Goal: Register for event/course

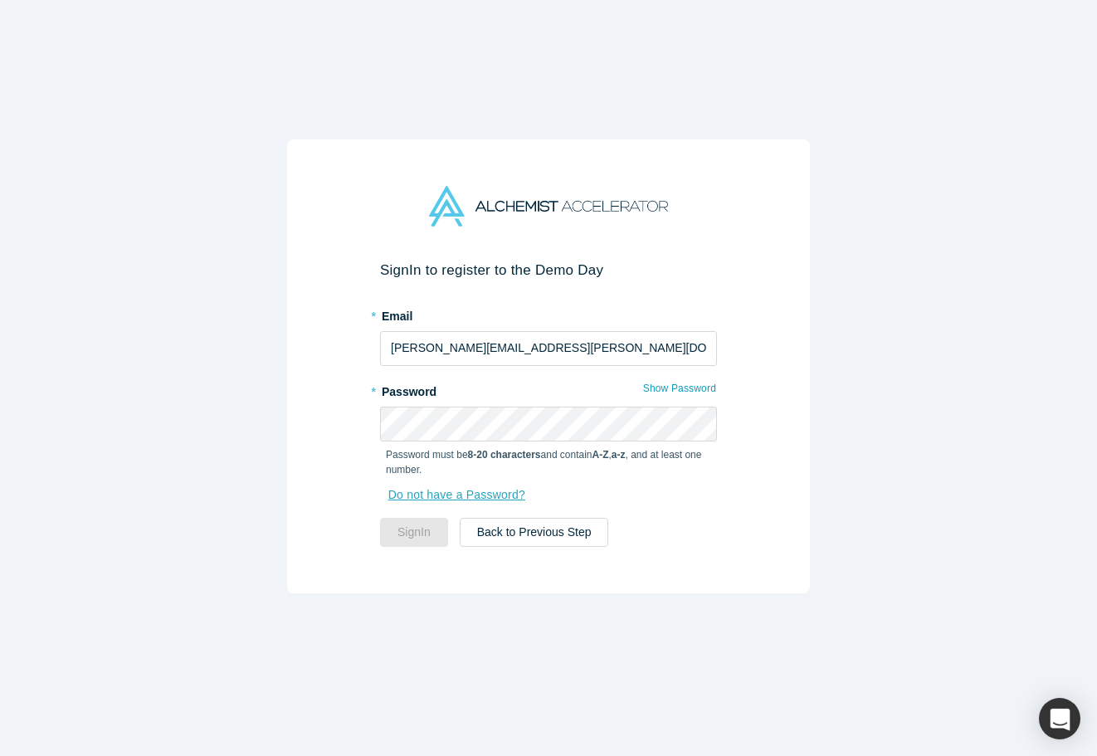
click at [530, 499] on link "Do not have a Password?" at bounding box center [464, 495] width 157 height 29
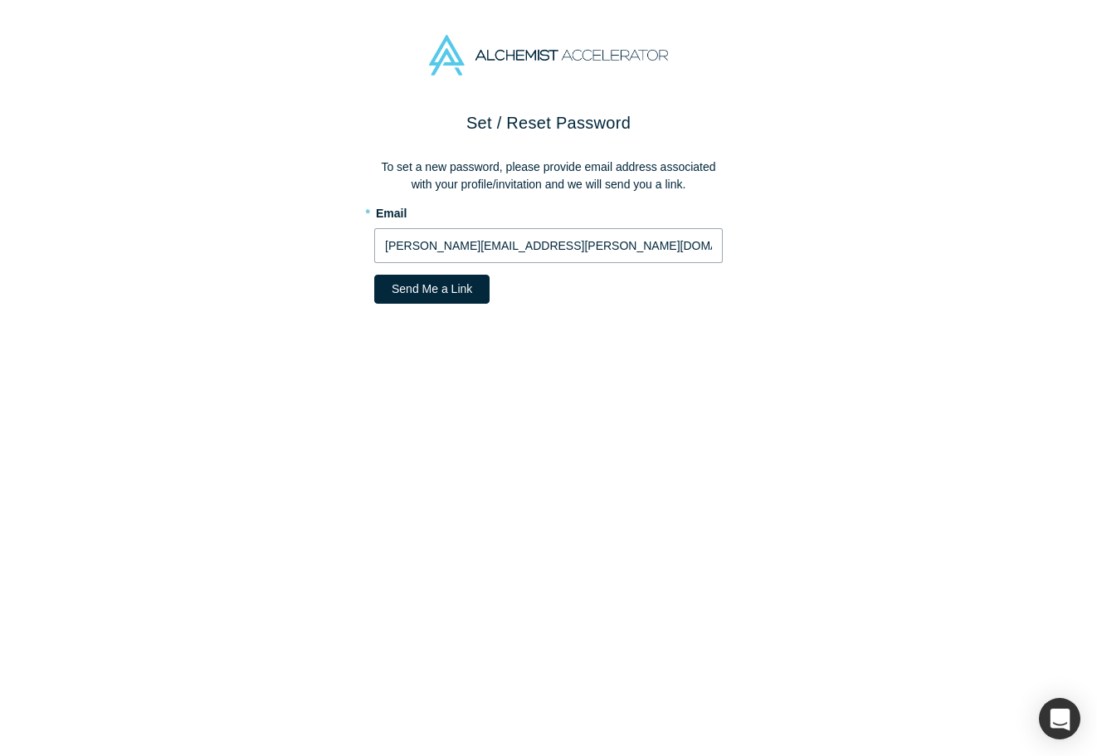
click at [400, 244] on input "[PERSON_NAME][EMAIL_ADDRESS][PERSON_NAME][DOMAIN_NAME]" at bounding box center [548, 245] width 349 height 35
click at [483, 247] on input "[PERSON_NAME][EMAIL_ADDRESS][PERSON_NAME][DOMAIN_NAME]" at bounding box center [548, 245] width 349 height 35
type input "[PERSON_NAME][EMAIL_ADDRESS][DOMAIN_NAME]"
click at [448, 304] on div "Set / Reset Password To set a new password, please provide email address associ…" at bounding box center [548, 212] width 349 height 205
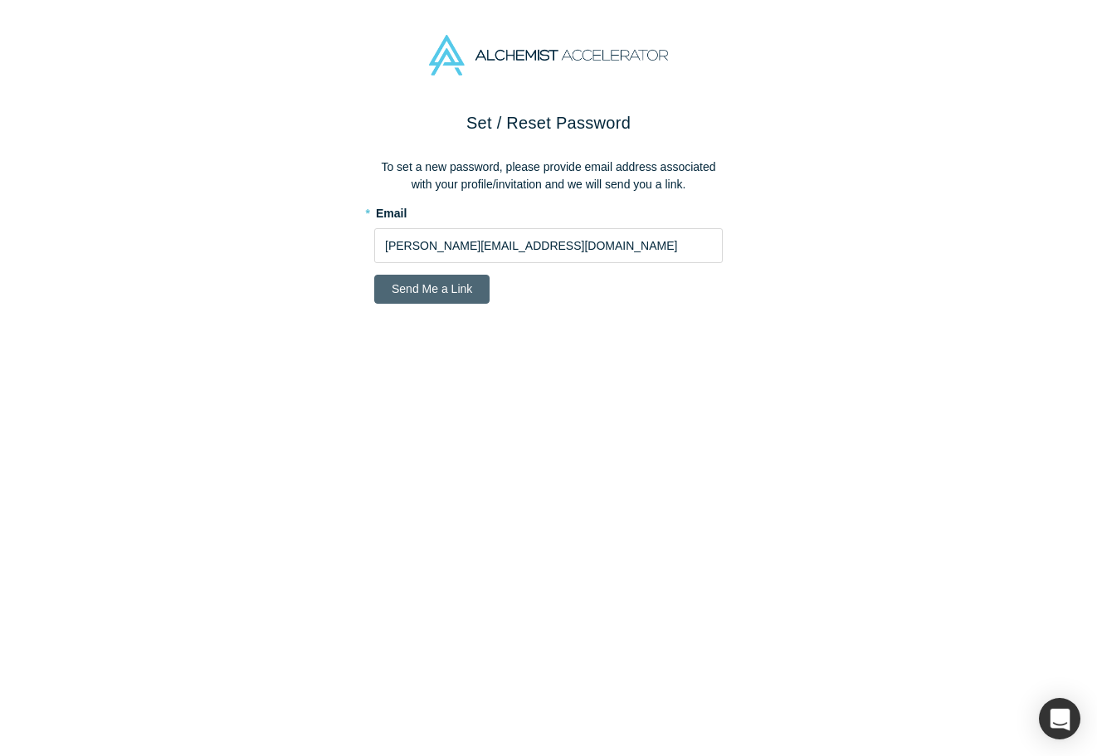
click at [448, 297] on button "Send Me a Link" at bounding box center [431, 289] width 115 height 29
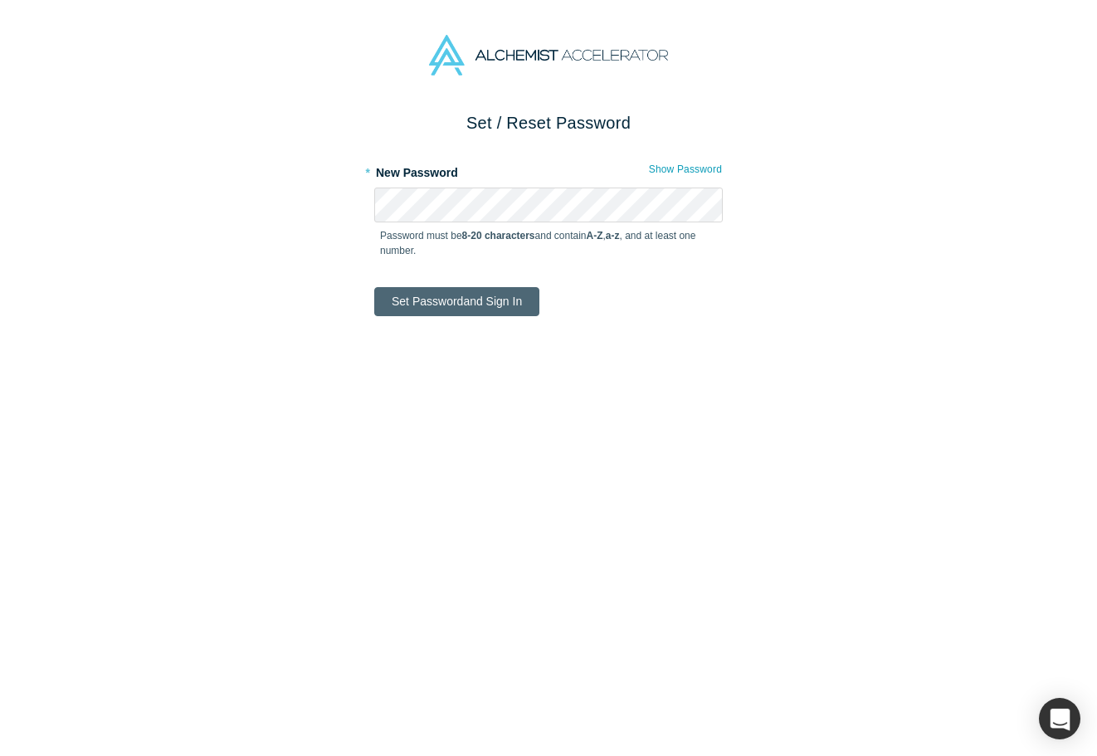
click at [432, 304] on button "Set Password and Sign In" at bounding box center [456, 301] width 165 height 29
click at [456, 300] on button "Set Password and Sign In" at bounding box center [456, 301] width 165 height 29
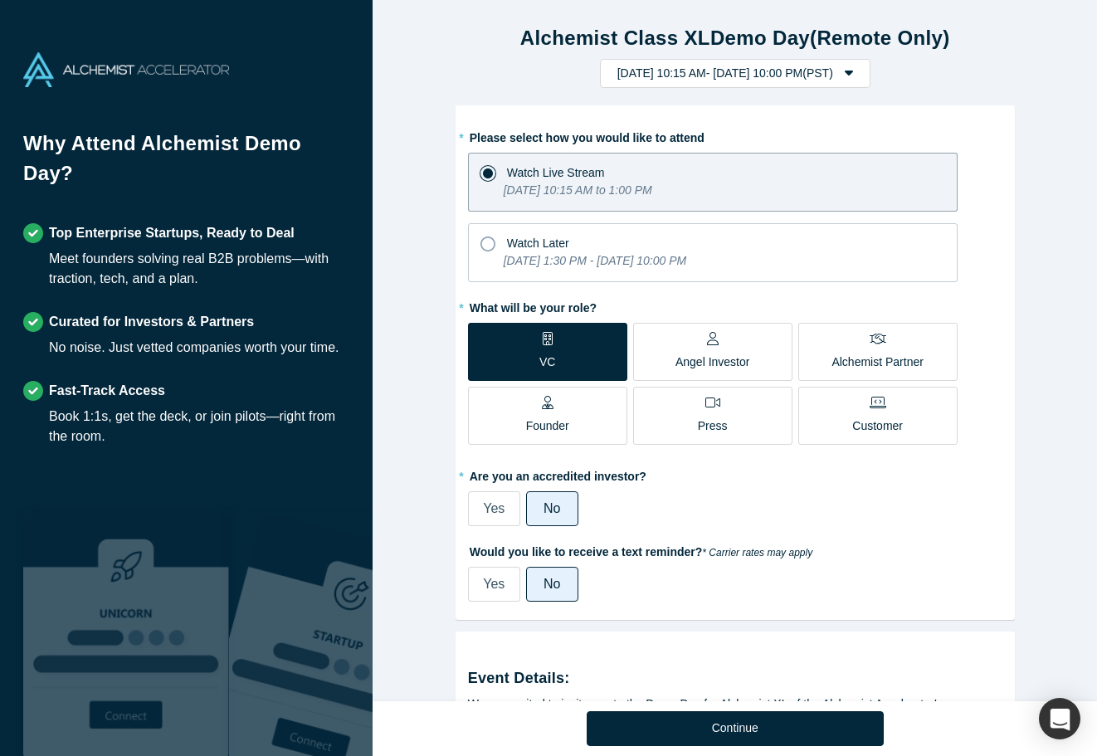
click at [789, 590] on div "Yes No" at bounding box center [649, 584] width 362 height 35
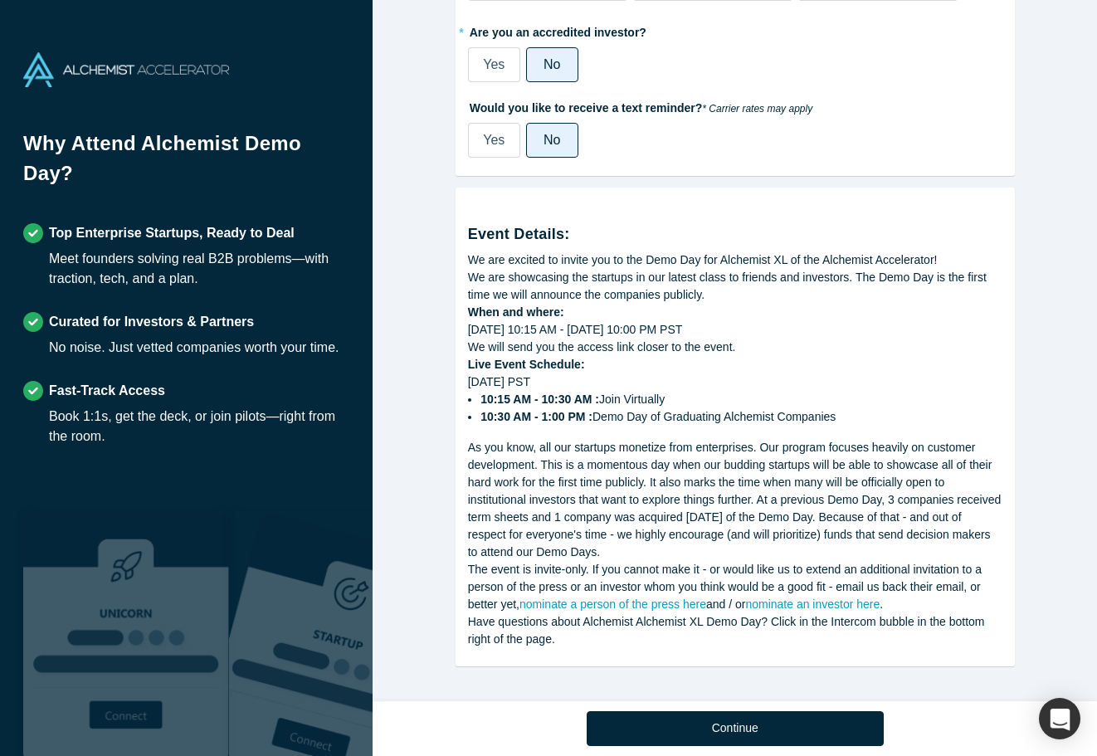
scroll to position [447, 0]
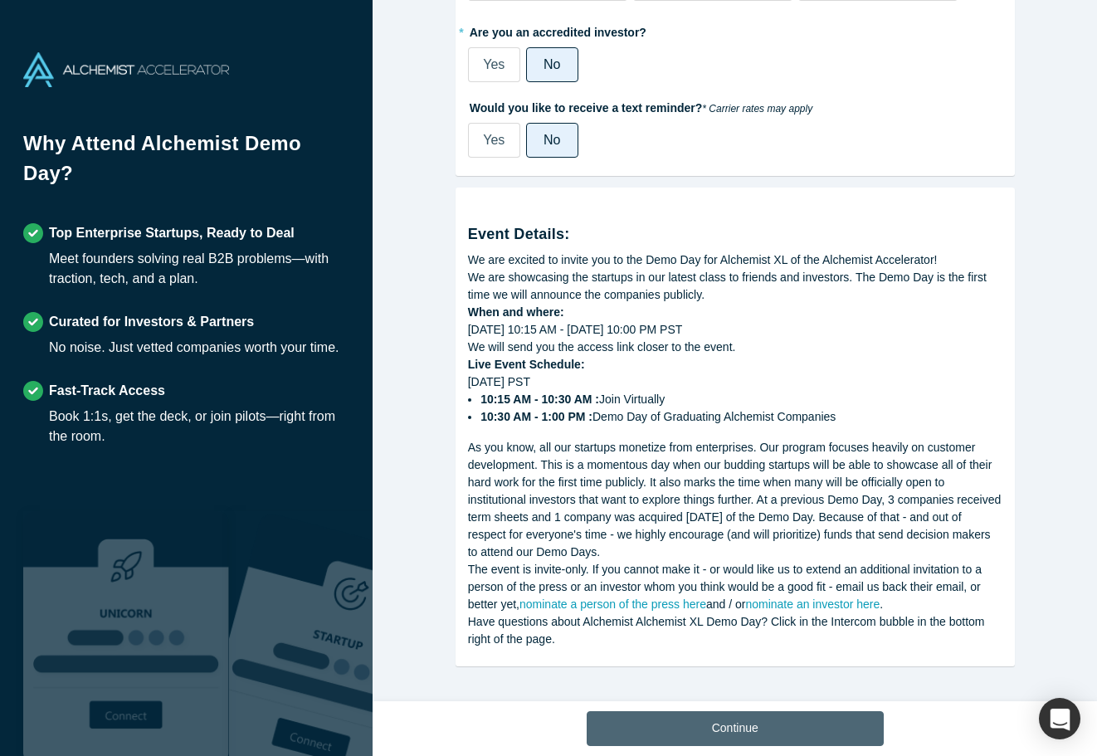
click at [725, 723] on button "Continue" at bounding box center [735, 728] width 297 height 35
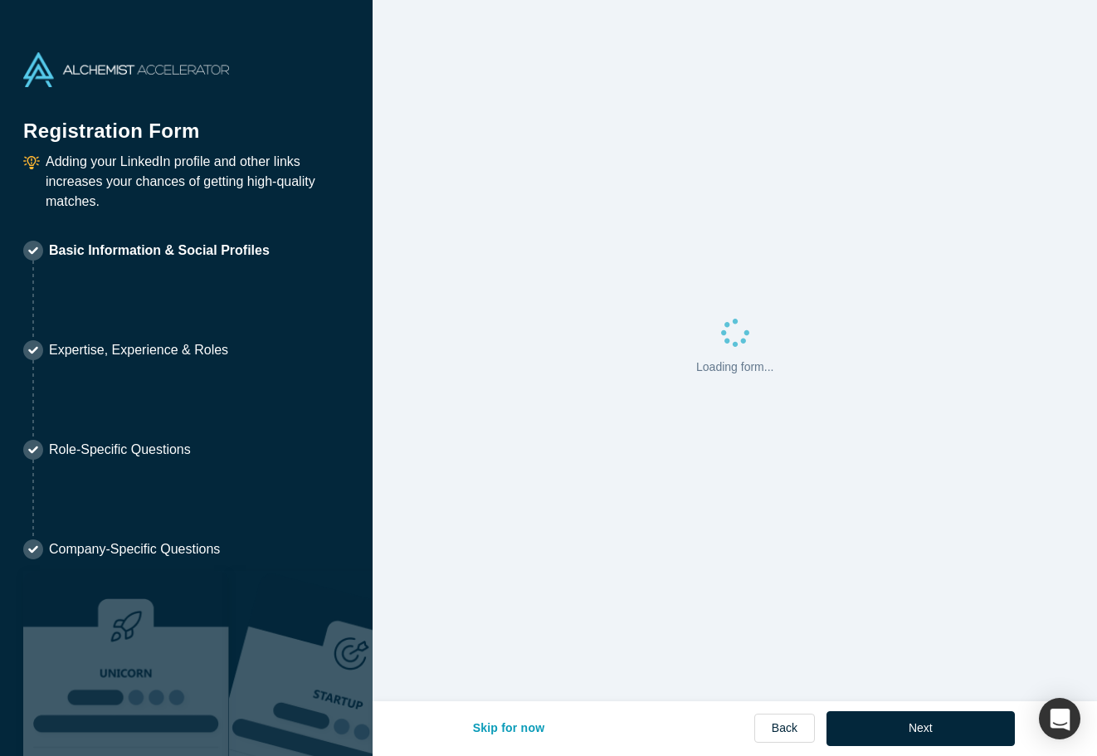
select select "US"
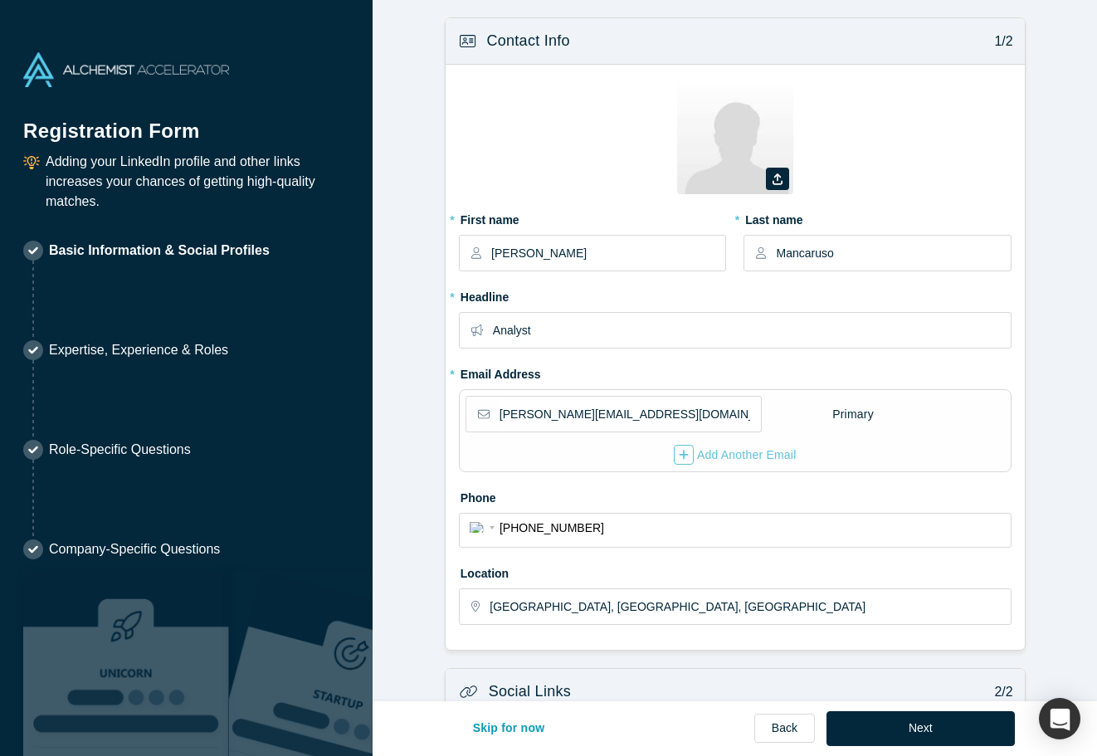
click at [950, 749] on div "Skip for now Back Next" at bounding box center [735, 729] width 559 height 56
click at [950, 740] on button "Next" at bounding box center [921, 728] width 188 height 35
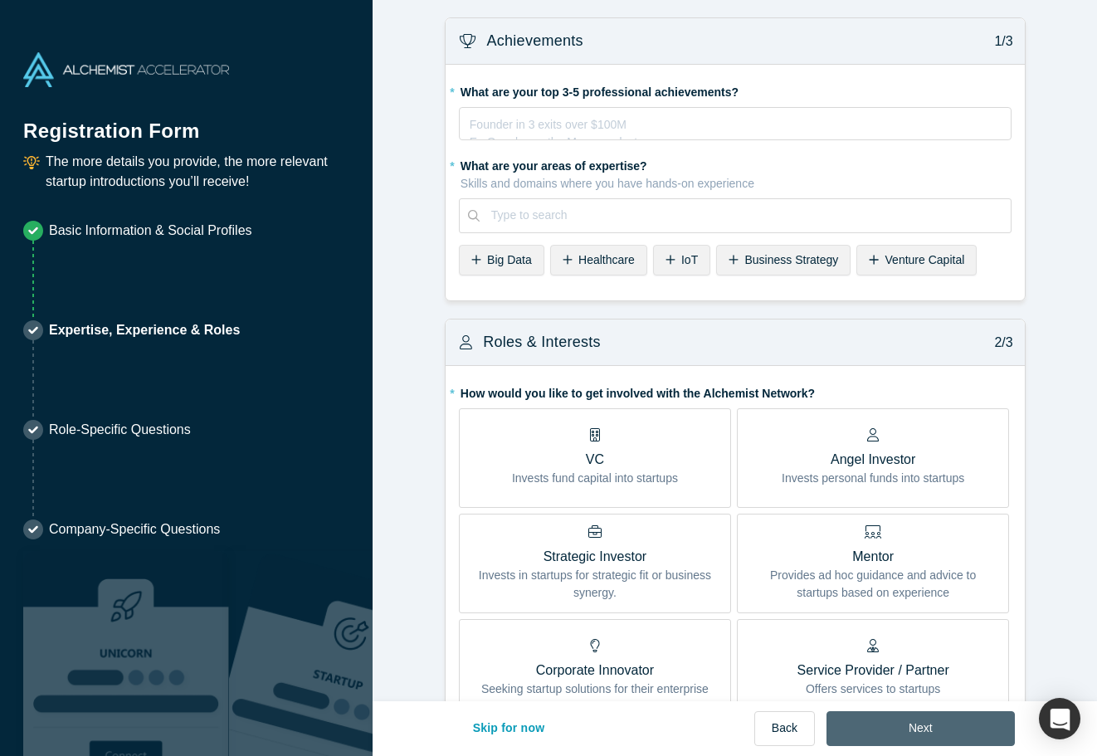
click at [950, 740] on button "Next" at bounding box center [921, 728] width 188 height 35
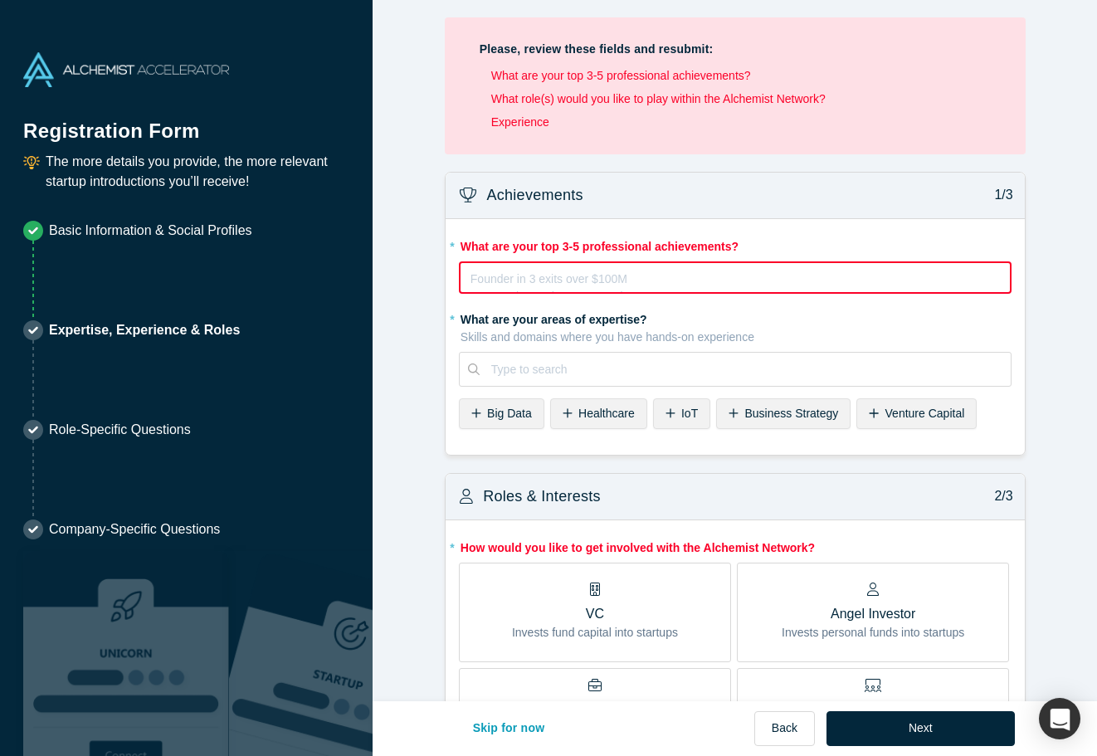
click at [741, 282] on div "rdw-editor" at bounding box center [735, 276] width 529 height 17
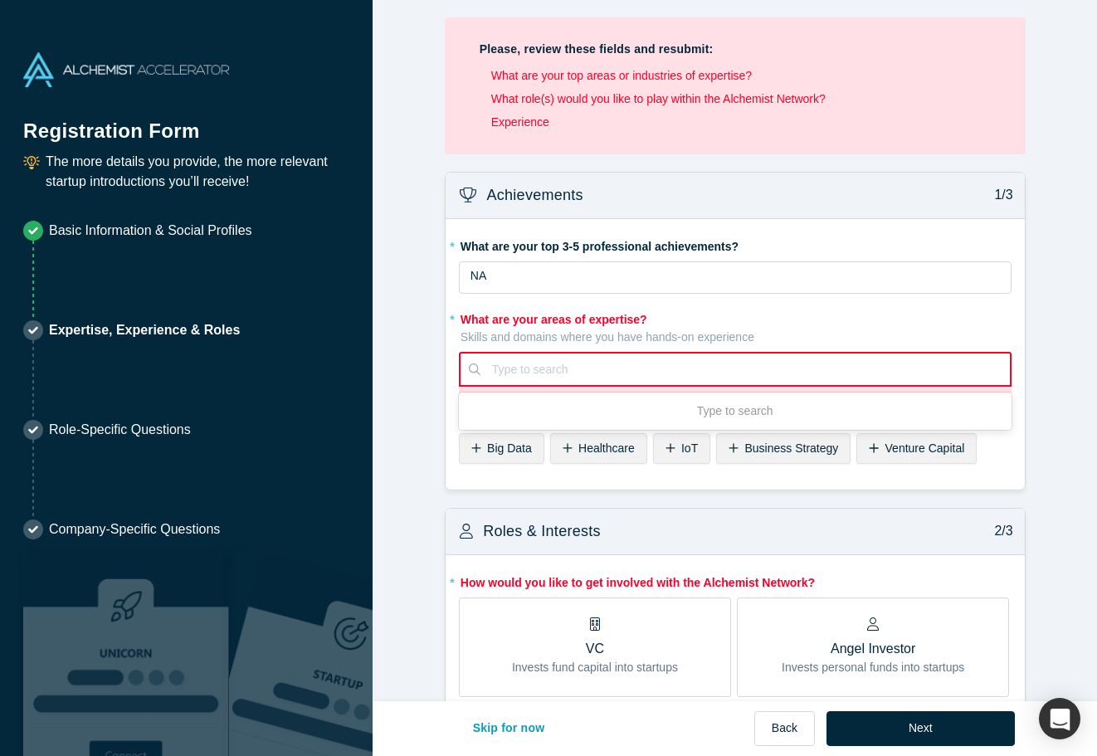
click at [521, 387] on div "Type to search" at bounding box center [735, 369] width 553 height 35
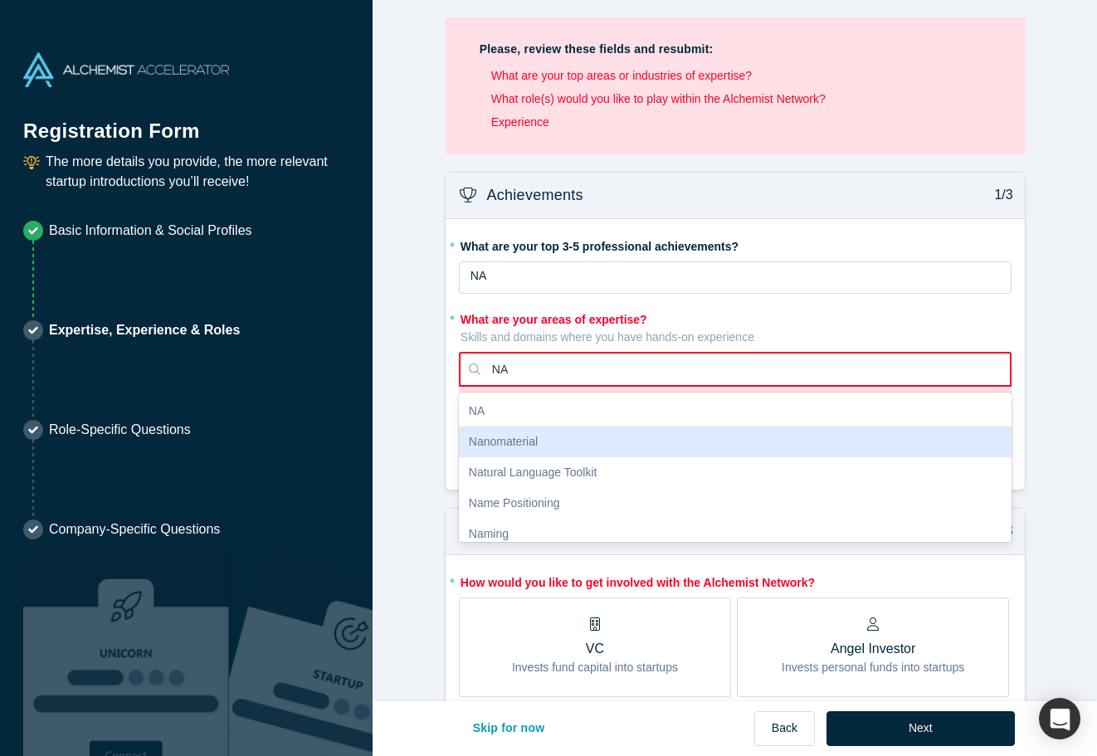
type input "NA"
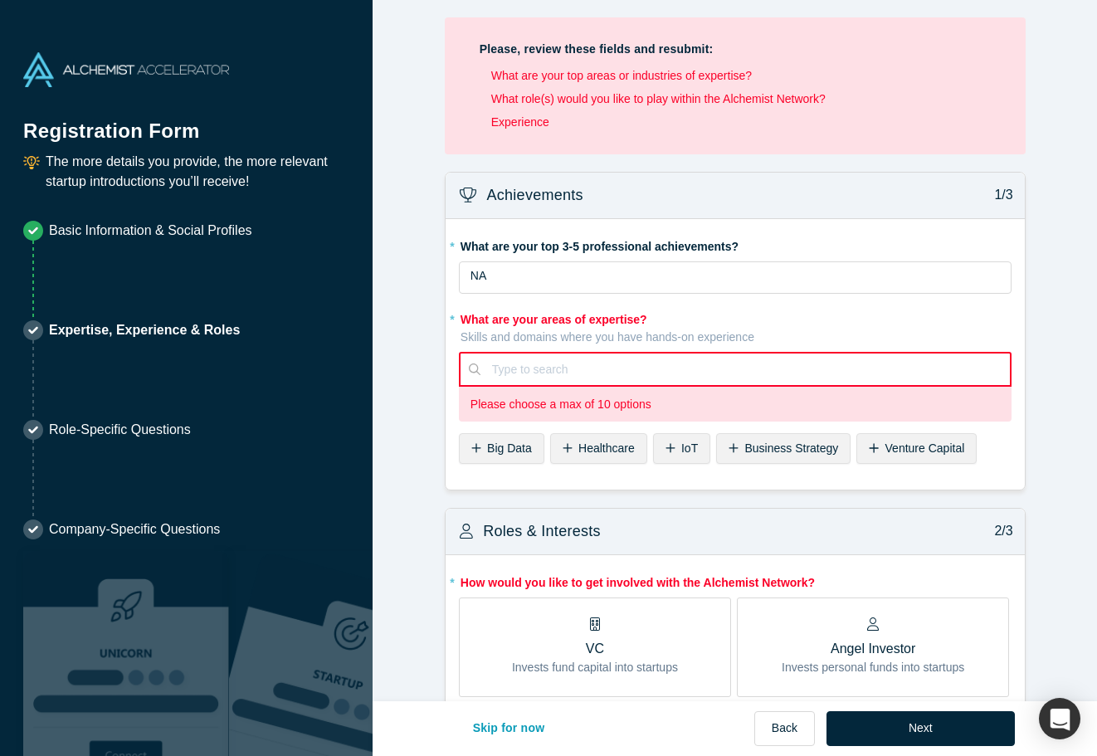
click at [926, 722] on button "Next" at bounding box center [921, 728] width 188 height 35
click at [554, 676] on label "VC Invests fund capital into startups" at bounding box center [595, 648] width 272 height 100
click at [0, 0] on input "VC Invests fund capital into startups" at bounding box center [0, 0] width 0 height 0
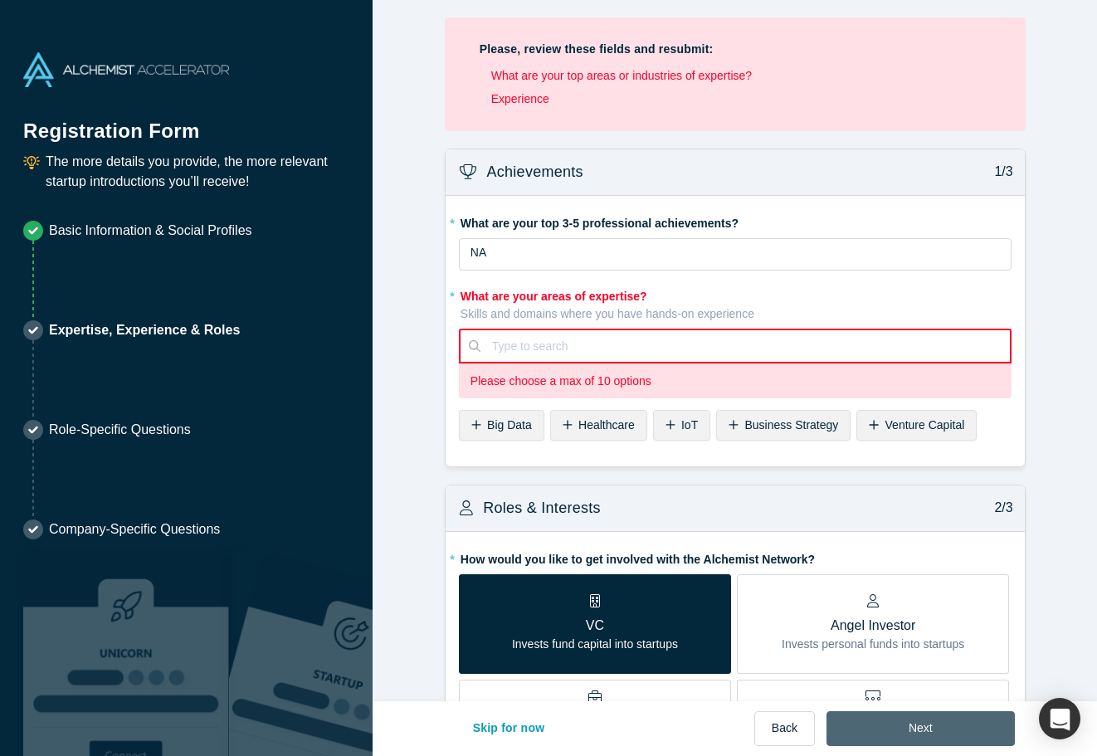
click at [911, 716] on button "Next" at bounding box center [921, 728] width 188 height 35
click at [611, 345] on div at bounding box center [745, 346] width 506 height 21
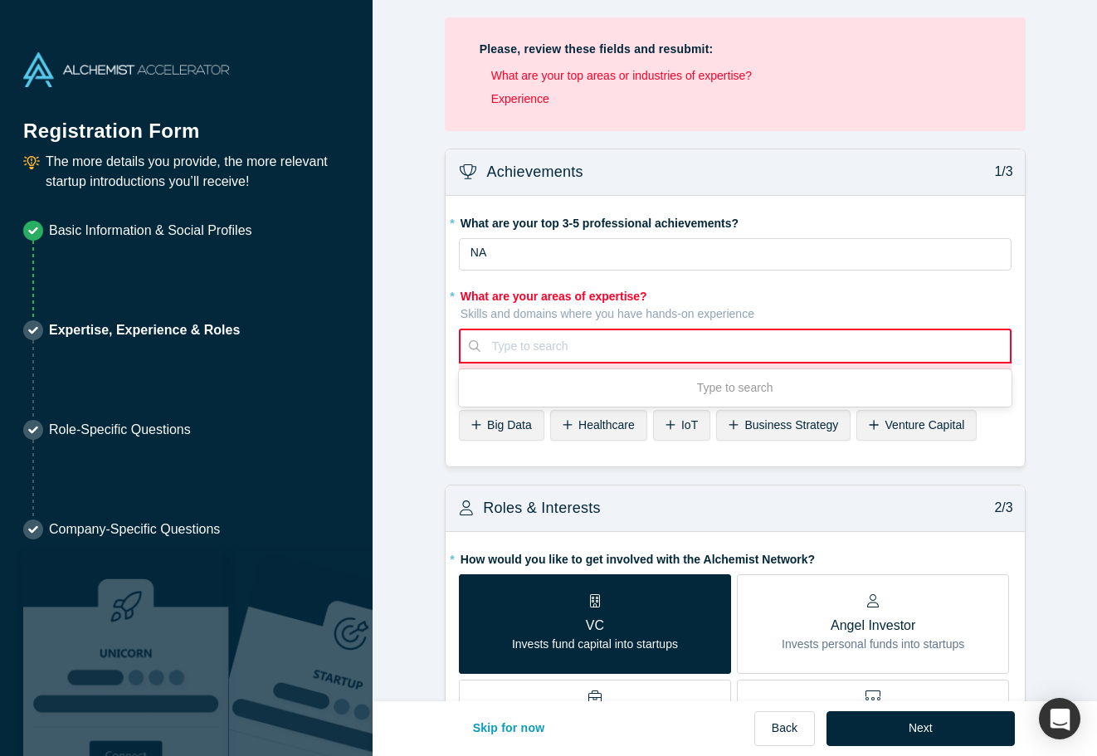
click at [913, 427] on span "Venture Capital" at bounding box center [926, 424] width 80 height 13
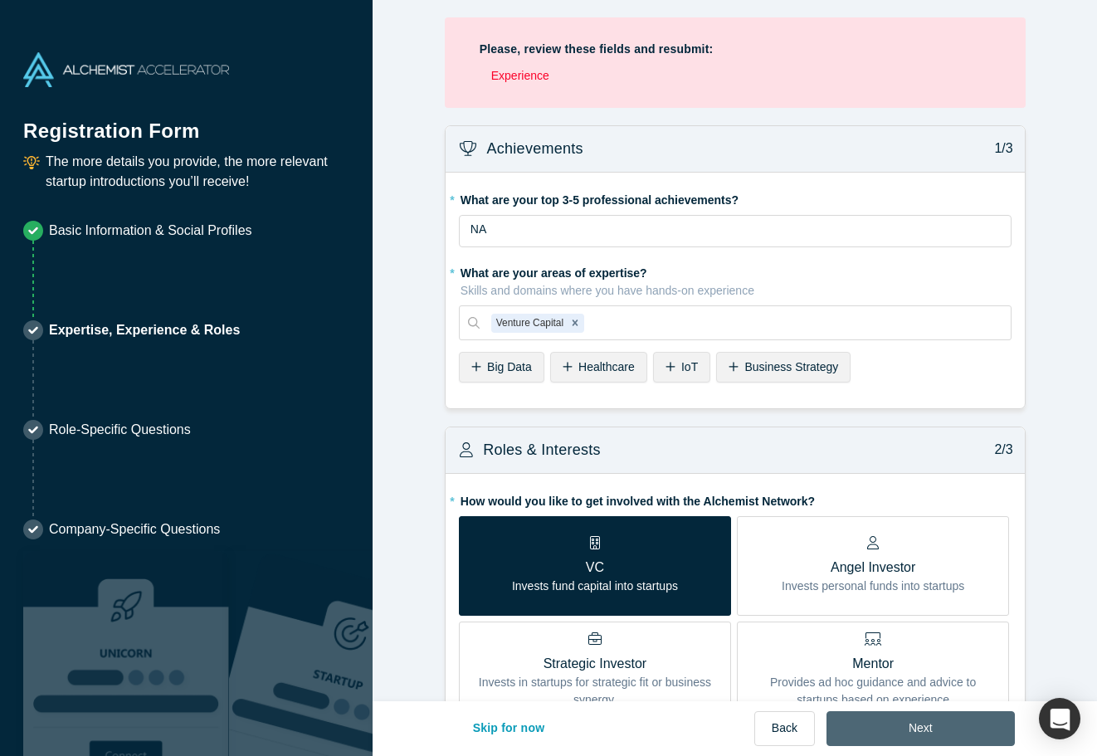
click at [914, 728] on button "Next" at bounding box center [921, 728] width 188 height 35
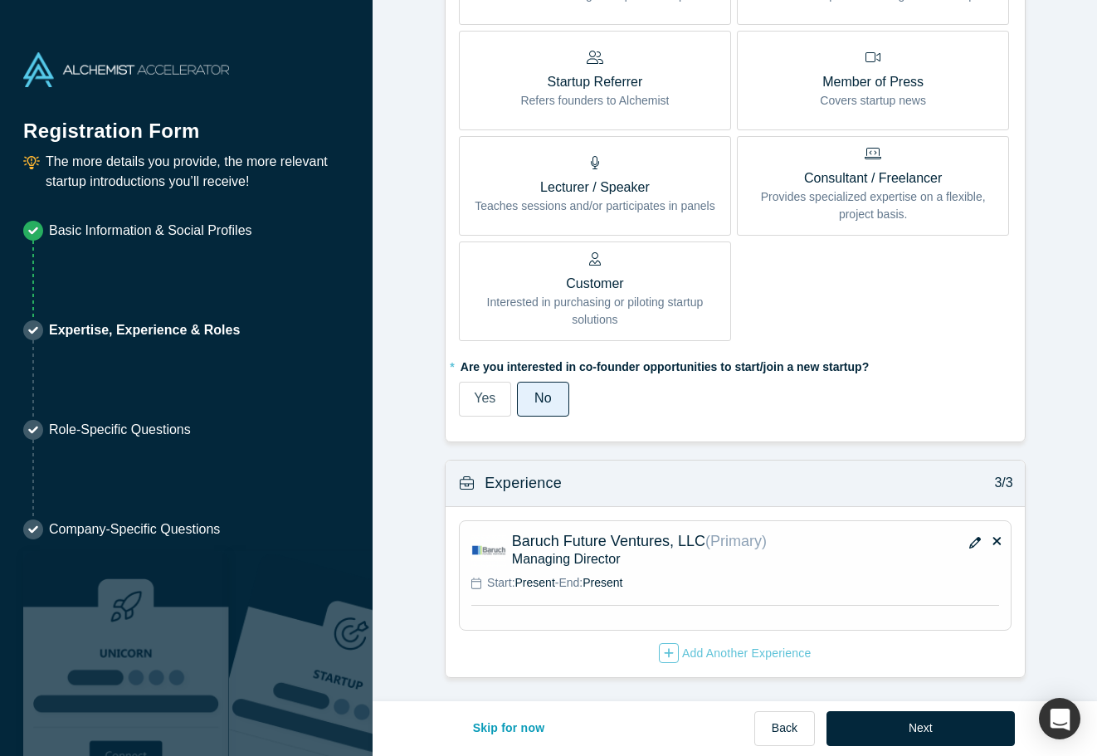
scroll to position [906, 0]
click at [519, 725] on button "Skip for now" at bounding box center [509, 728] width 107 height 35
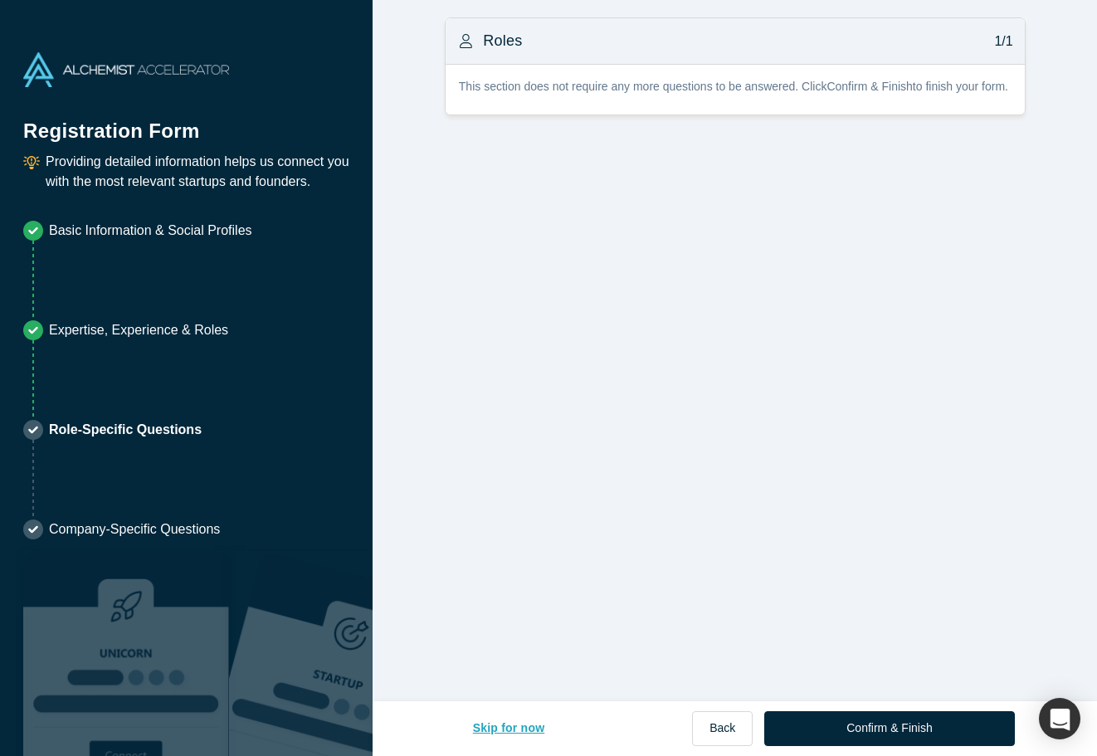
click at [521, 736] on button "Skip for now" at bounding box center [509, 728] width 107 height 35
click at [498, 725] on button "Skip for now" at bounding box center [509, 728] width 107 height 35
click at [852, 732] on button "Confirm & Finish" at bounding box center [889, 728] width 250 height 35
